Goal: Share content: Share content

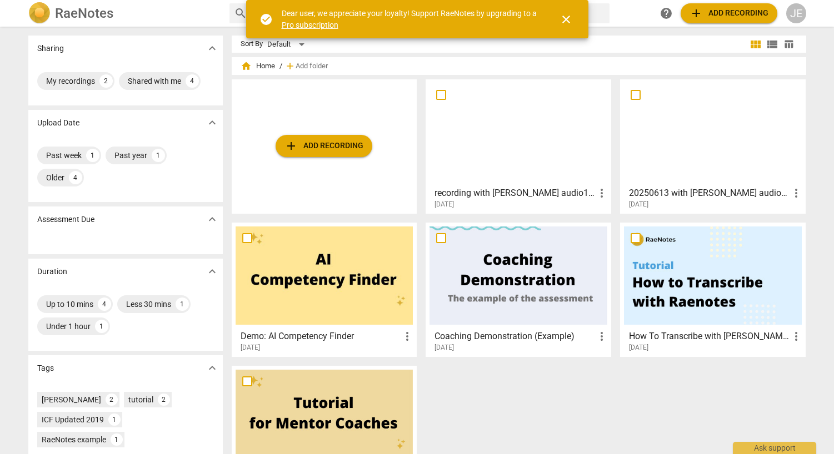
click at [565, 20] on span "close" at bounding box center [565, 19] width 13 height 13
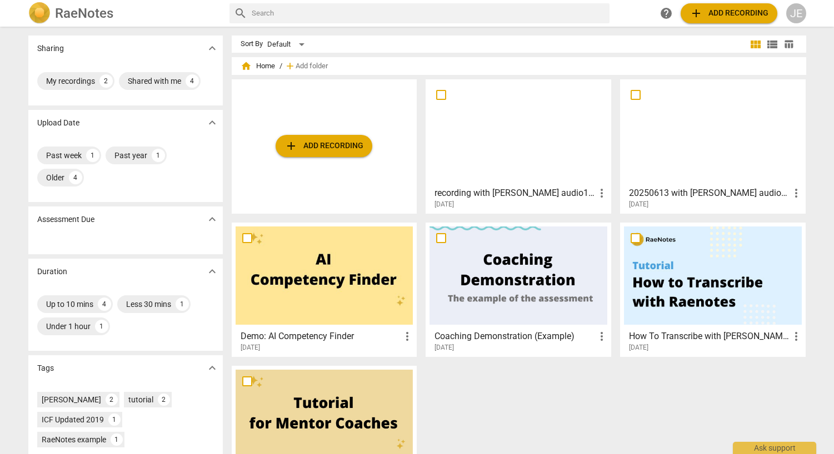
click at [516, 164] on div at bounding box center [518, 132] width 178 height 98
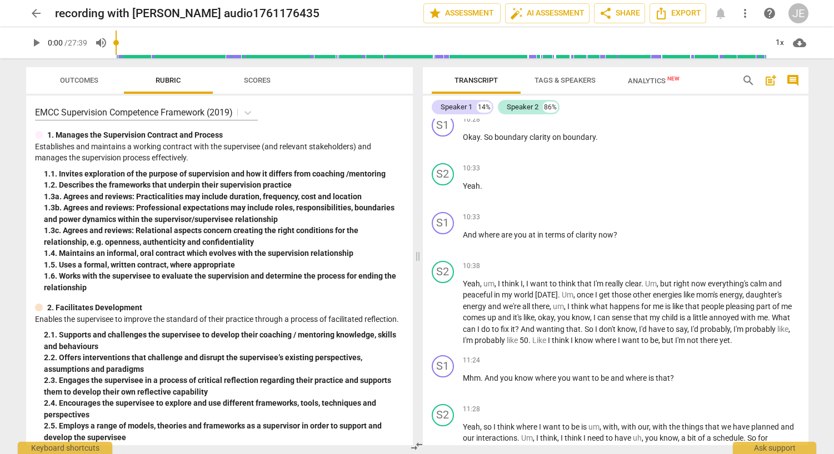
scroll to position [1545, 0]
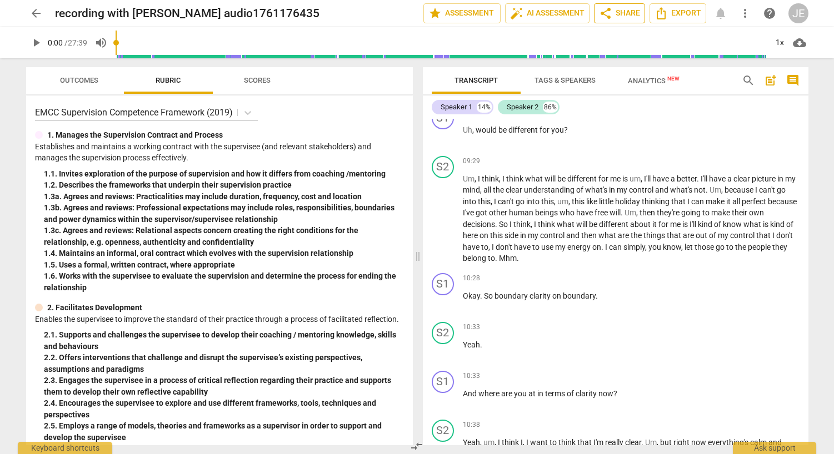
click at [625, 13] on span "share Share" at bounding box center [619, 13] width 41 height 13
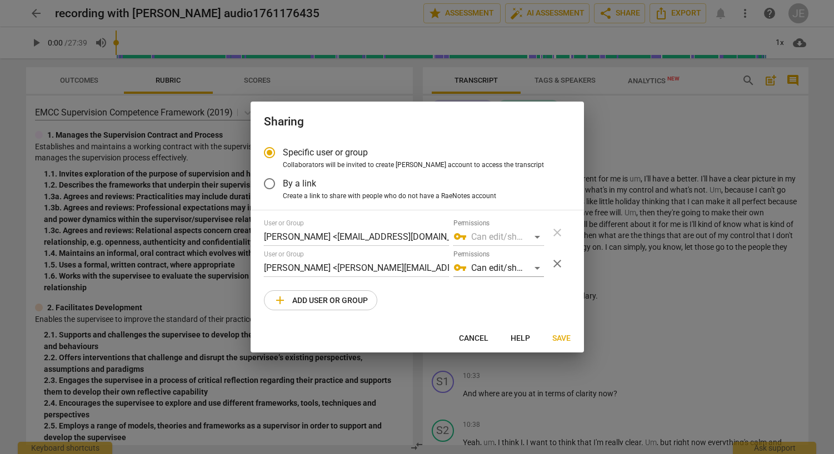
click at [344, 301] on span "add Add user or group" at bounding box center [320, 300] width 94 height 13
radio input "false"
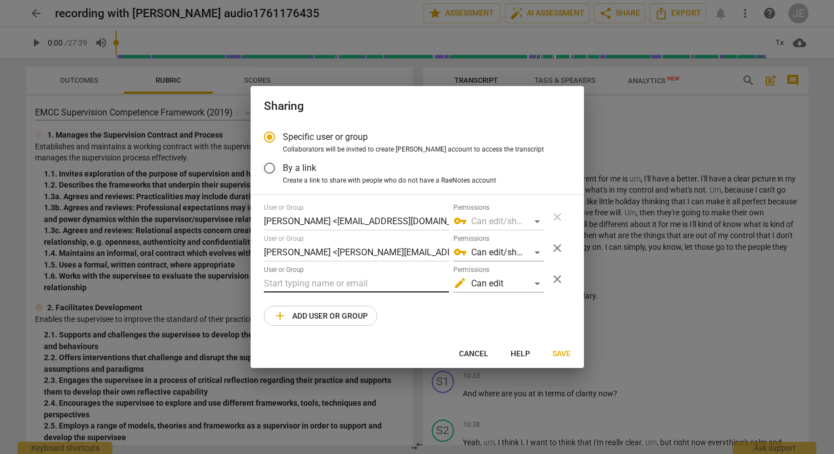
click at [327, 286] on input "text" at bounding box center [356, 284] width 185 height 18
type input "m"
paste input "[PERSON_NAME][EMAIL_ADDRESS][DOMAIN_NAME]"
type input "[PERSON_NAME][EMAIL_ADDRESS][DOMAIN_NAME]"
click at [538, 284] on div "edit Can edit" at bounding box center [498, 284] width 91 height 18
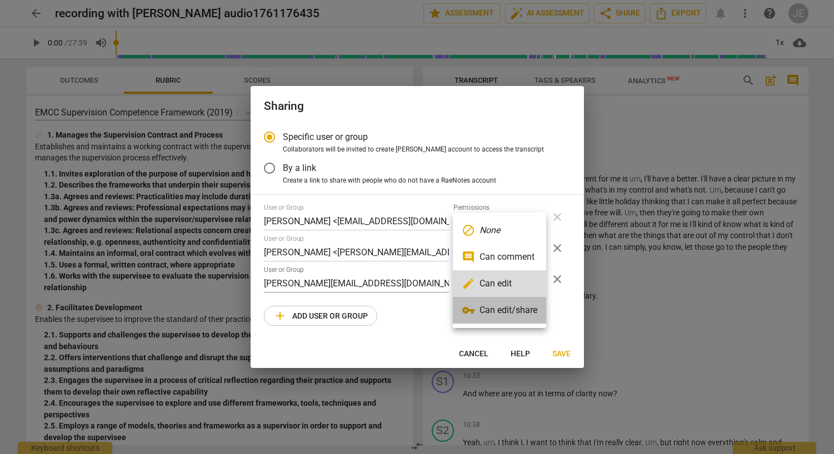
click at [526, 311] on li "vpn_key Can edit/share" at bounding box center [499, 310] width 93 height 27
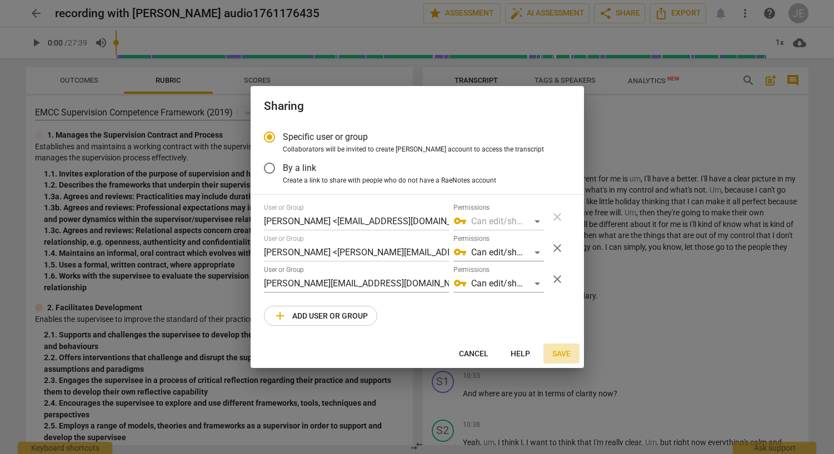
click at [558, 354] on span "Save" at bounding box center [561, 354] width 18 height 11
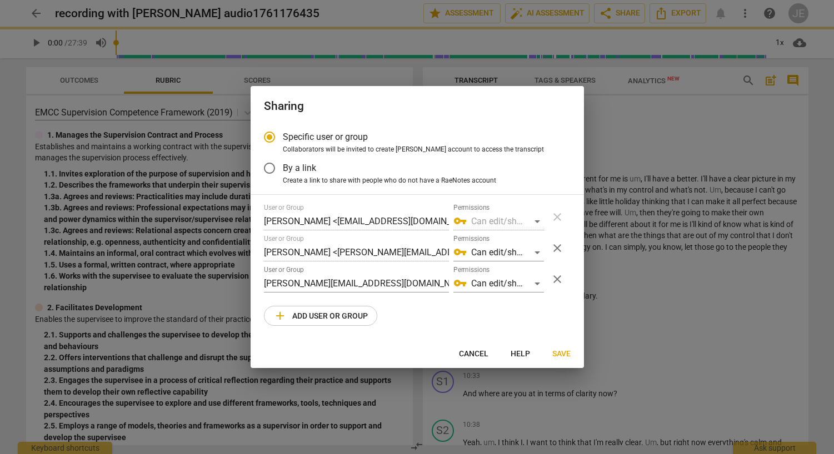
radio input "false"
type input "[PERSON_NAME] CCA <[PERSON_NAME][EMAIL_ADDRESS][DOMAIN_NAME]>"
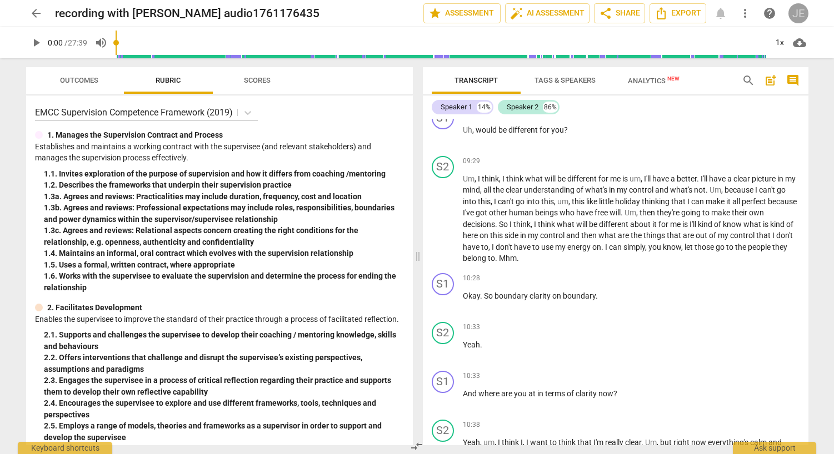
click at [796, 16] on div "JE" at bounding box center [798, 13] width 20 height 20
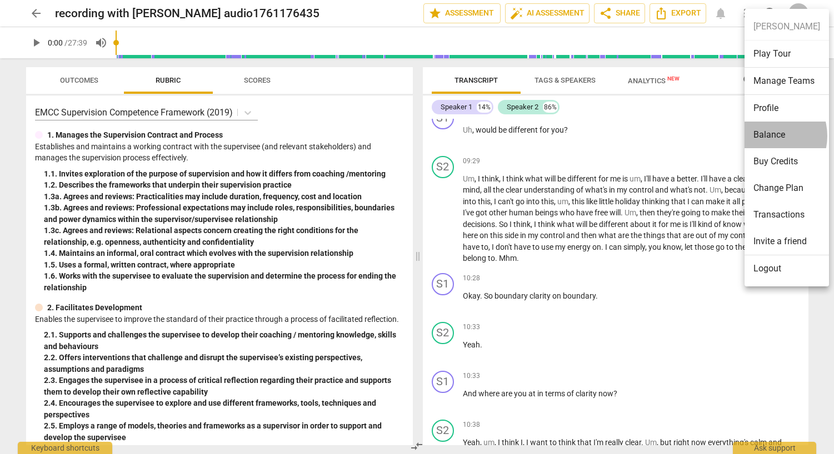
click at [766, 136] on li "Balance" at bounding box center [786, 135] width 84 height 27
